Goal: Task Accomplishment & Management: Manage account settings

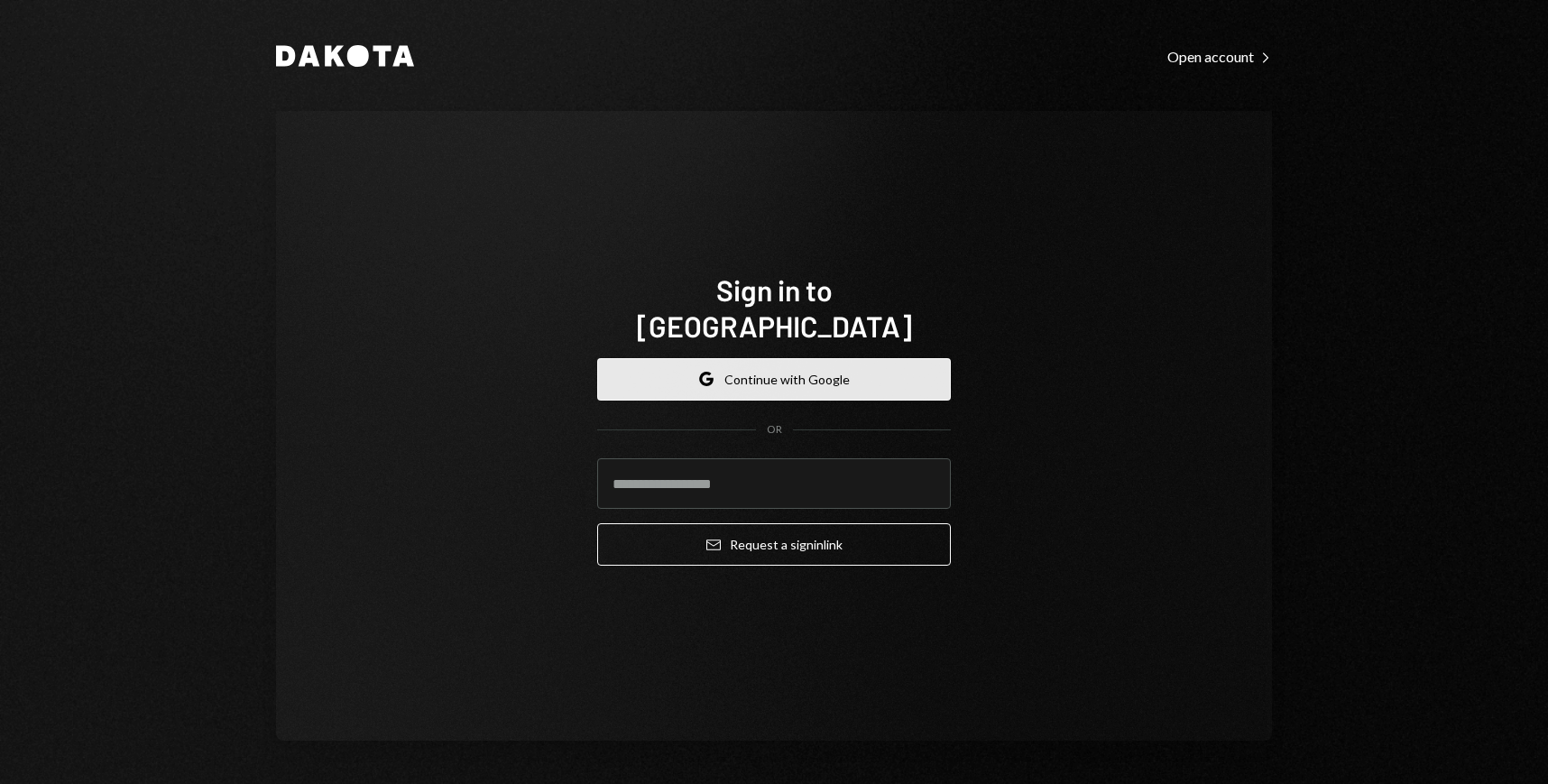
click at [877, 360] on button "Google Continue with Google" at bounding box center [773, 378] width 353 height 42
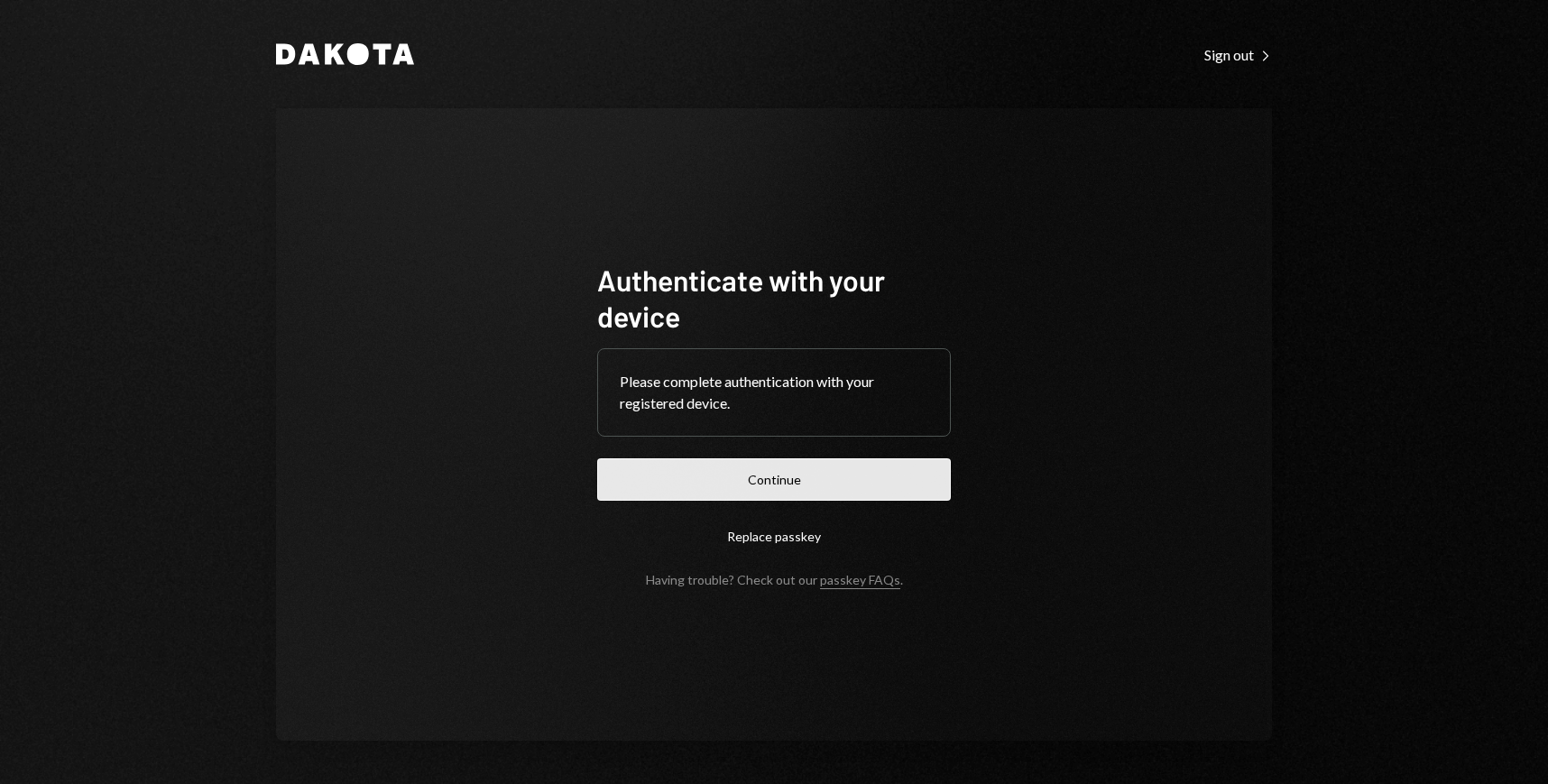
click at [856, 491] on button "Continue" at bounding box center [773, 479] width 353 height 42
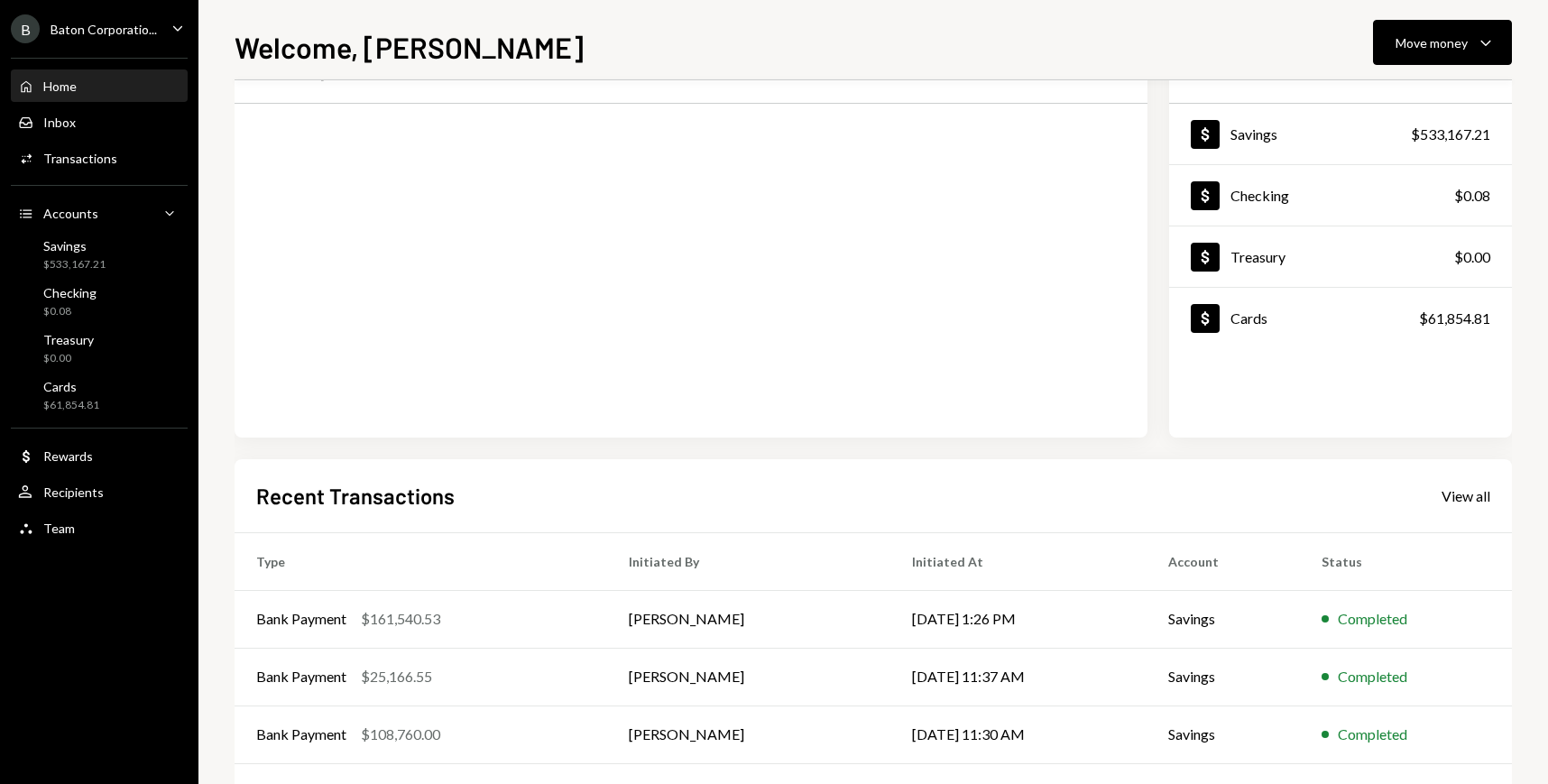
scroll to position [110, 0]
